Goal: Task Accomplishment & Management: Use online tool/utility

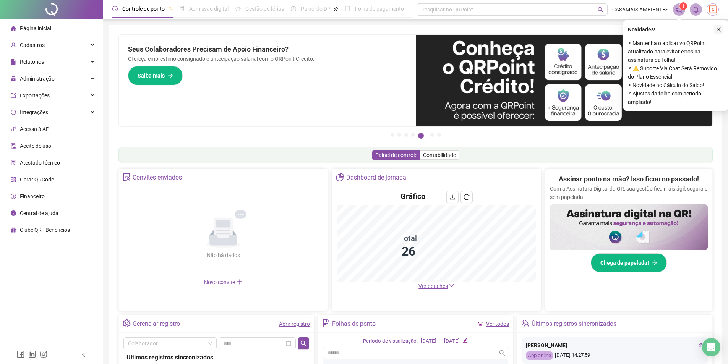
click at [717, 30] on icon "close" at bounding box center [718, 29] width 5 height 5
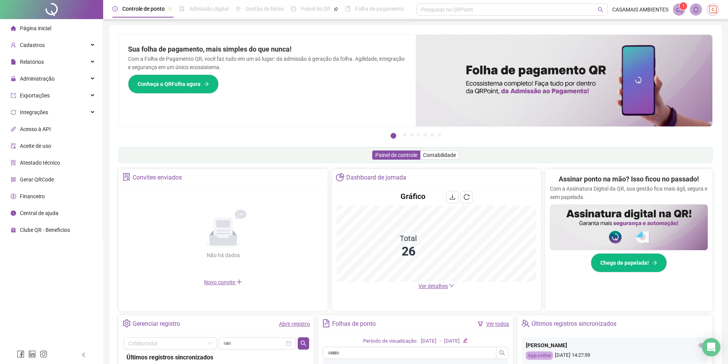
click at [222, 153] on div "Painel de controle Contabilidade" at bounding box center [415, 155] width 594 height 16
click at [44, 83] on span "Administração" at bounding box center [33, 78] width 44 height 15
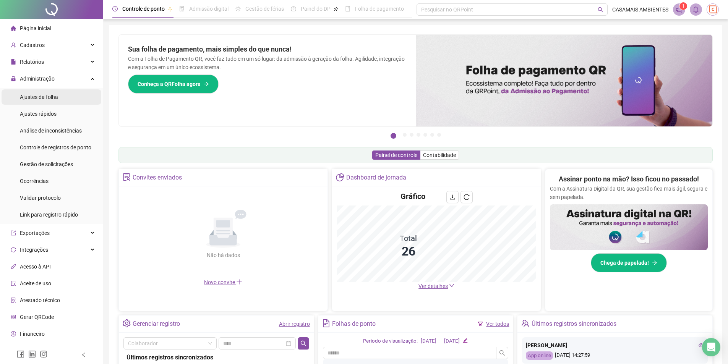
click at [23, 99] on span "Ajustes da folha" at bounding box center [39, 97] width 38 height 6
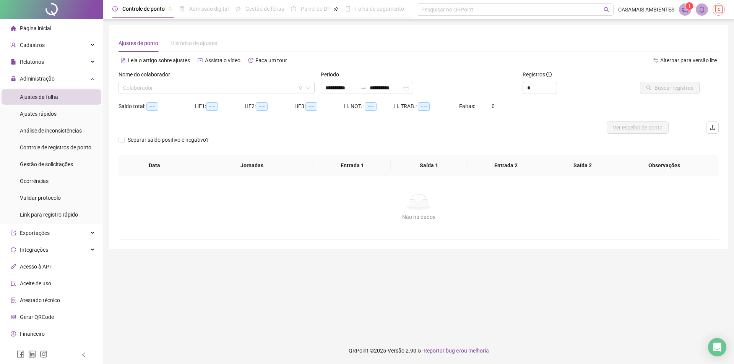
type input "**********"
drag, startPoint x: 393, startPoint y: 215, endPoint x: 439, endPoint y: 215, distance: 45.9
click at [439, 215] on div "Não há dados" at bounding box center [419, 217] width 582 height 8
click at [459, 224] on div "Não há dados Não há dados" at bounding box center [418, 207] width 600 height 63
